Goal: Task Accomplishment & Management: Complete application form

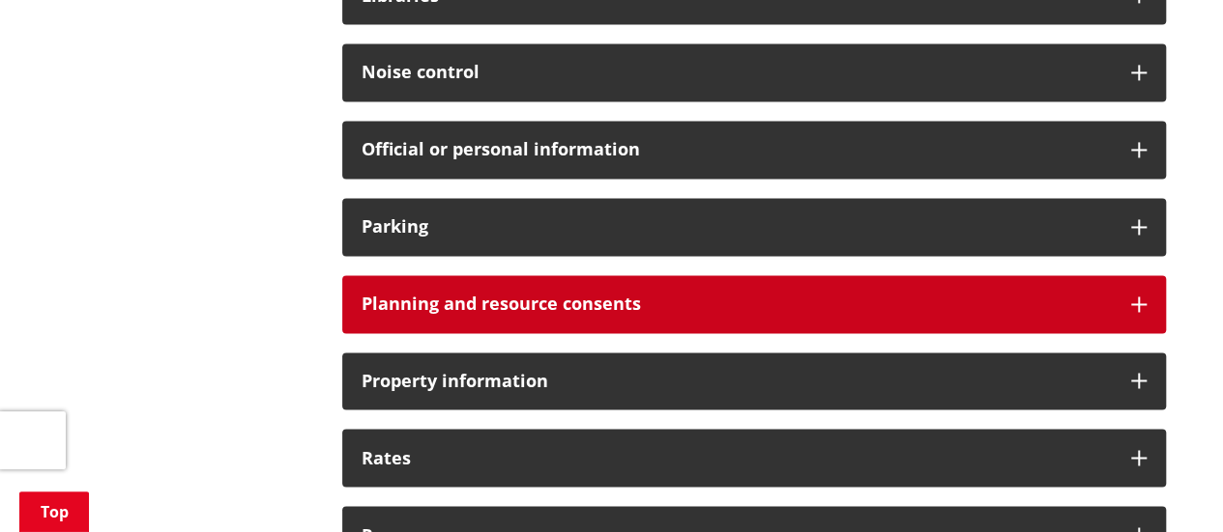
scroll to position [1450, 0]
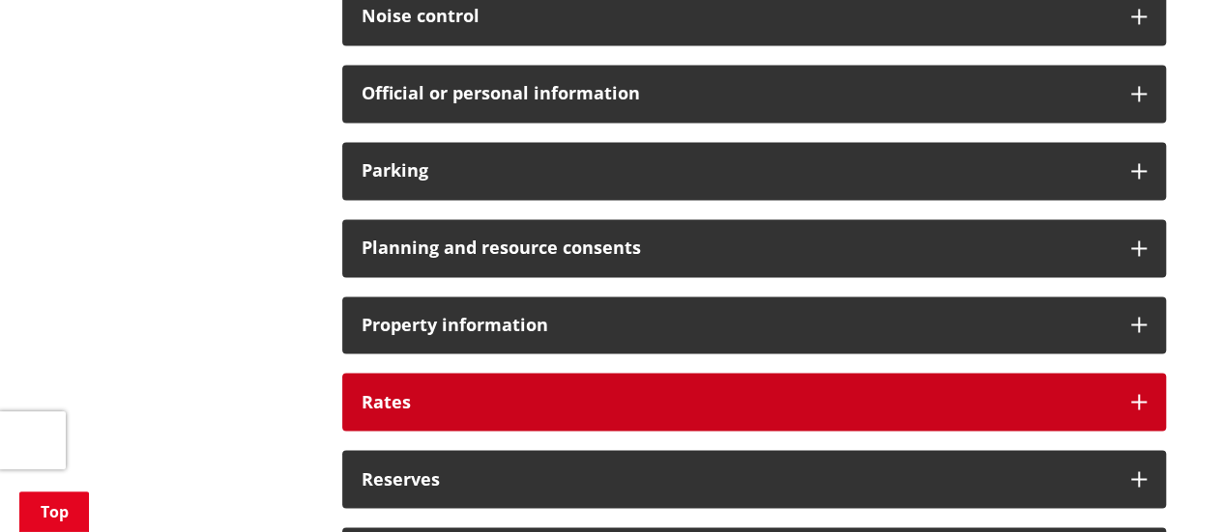
click at [655, 392] on h3 "Rates" at bounding box center [736, 401] width 750 height 19
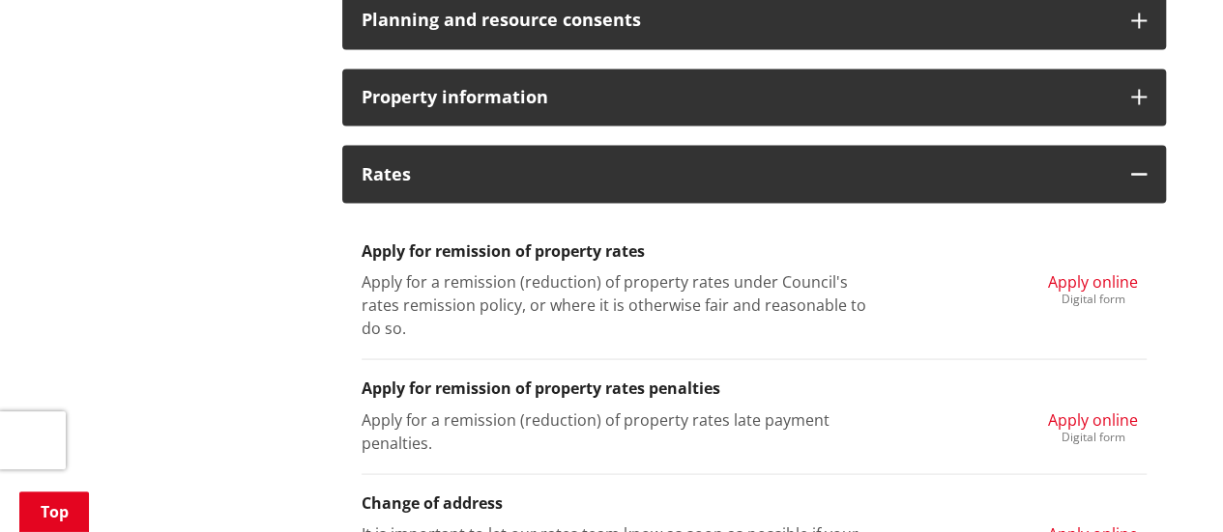
scroll to position [1740, 0]
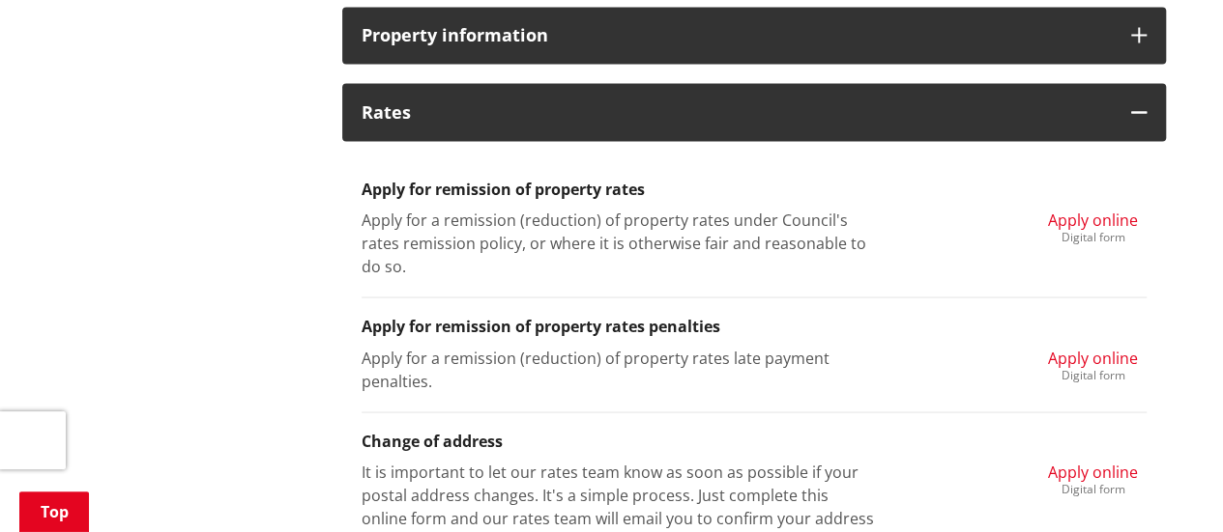
drag, startPoint x: 1087, startPoint y: 347, endPoint x: 1057, endPoint y: 348, distance: 30.0
click at [1087, 347] on span "Apply online" at bounding box center [1093, 357] width 90 height 21
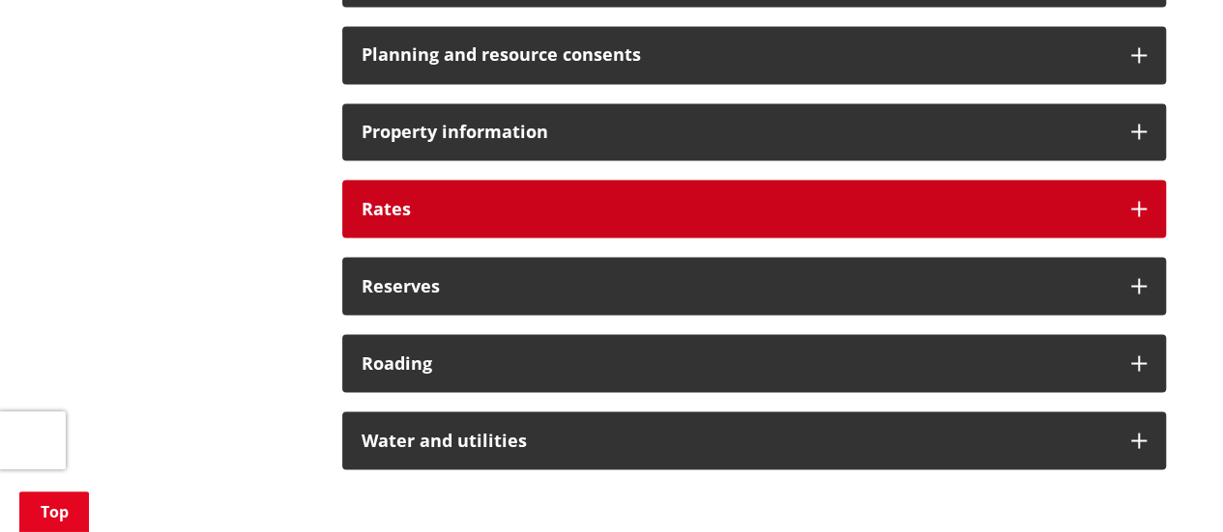
click at [579, 201] on h3 "Rates" at bounding box center [736, 208] width 750 height 19
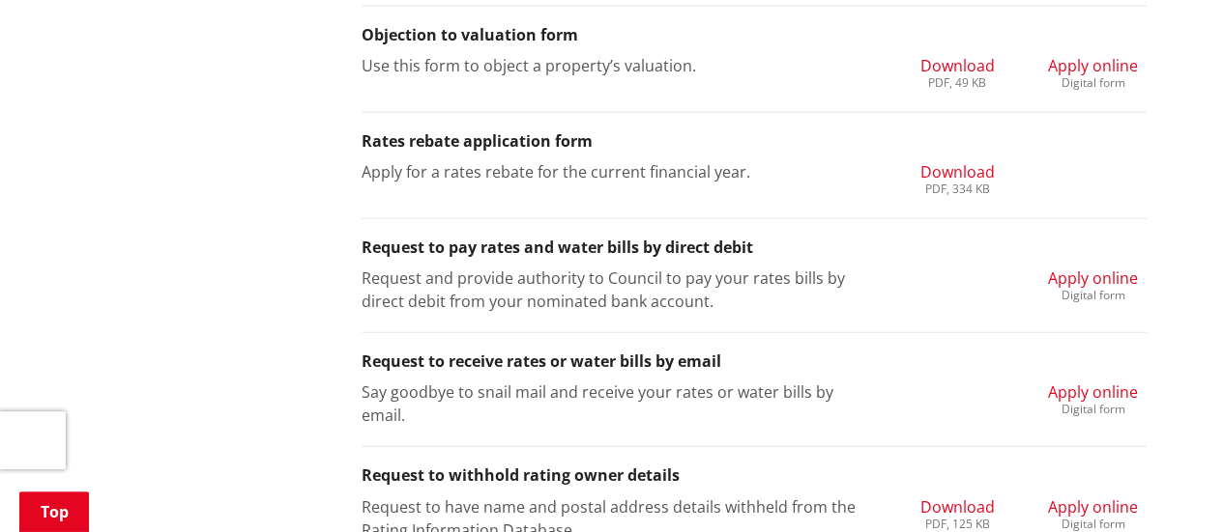
scroll to position [2416, 0]
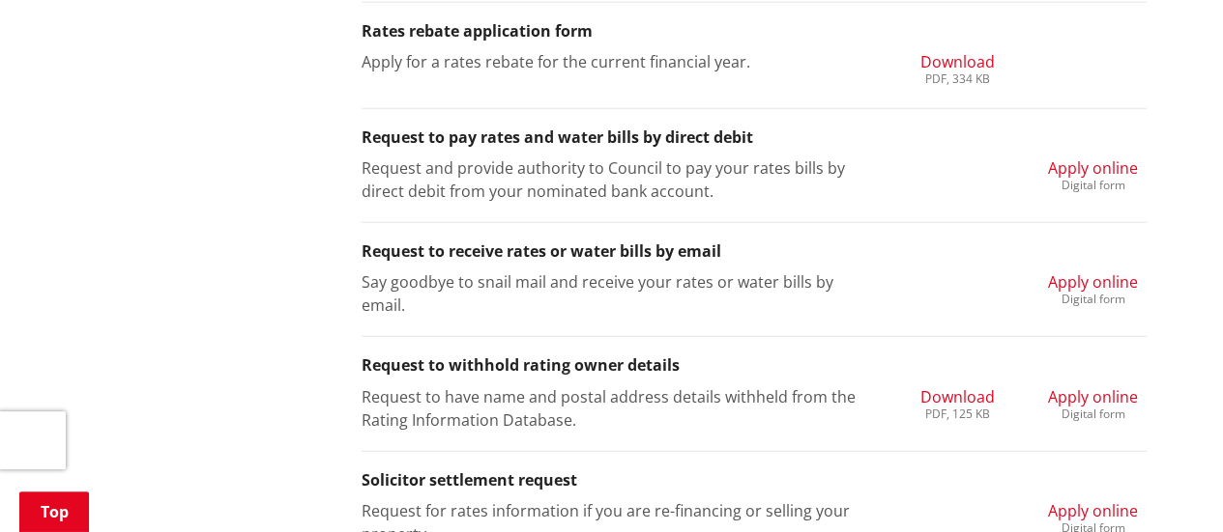
click at [1092, 275] on span "Apply online" at bounding box center [1093, 282] width 90 height 21
